Goal: Find specific page/section

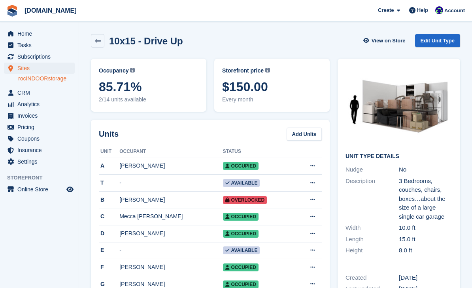
scroll to position [25, 0]
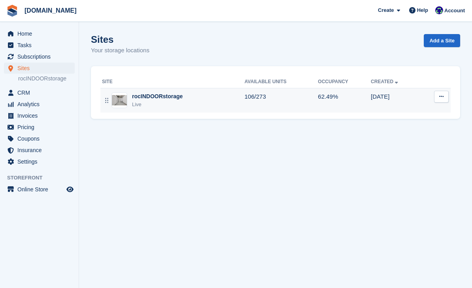
click at [174, 95] on div "rocINDOORstorage" at bounding box center [157, 96] width 51 height 8
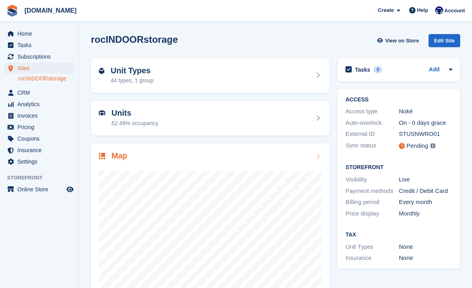
click at [211, 163] on div at bounding box center [210, 240] width 223 height 158
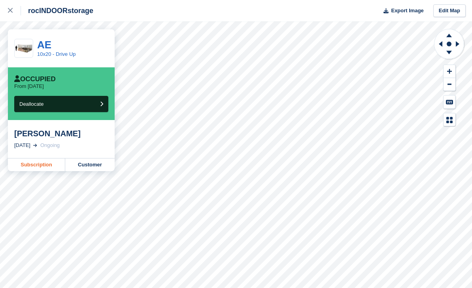
click at [40, 166] on link "Subscription" at bounding box center [36, 164] width 57 height 13
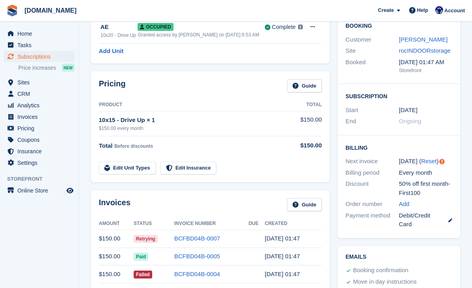
scroll to position [64, 0]
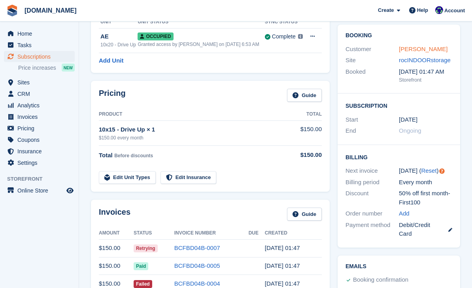
click at [426, 49] on link "[PERSON_NAME]" at bounding box center [423, 49] width 49 height 7
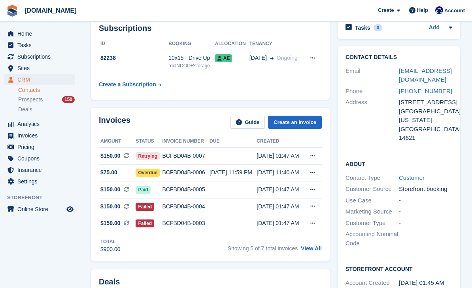
scroll to position [54, 0]
